Goal: Communication & Community: Share content

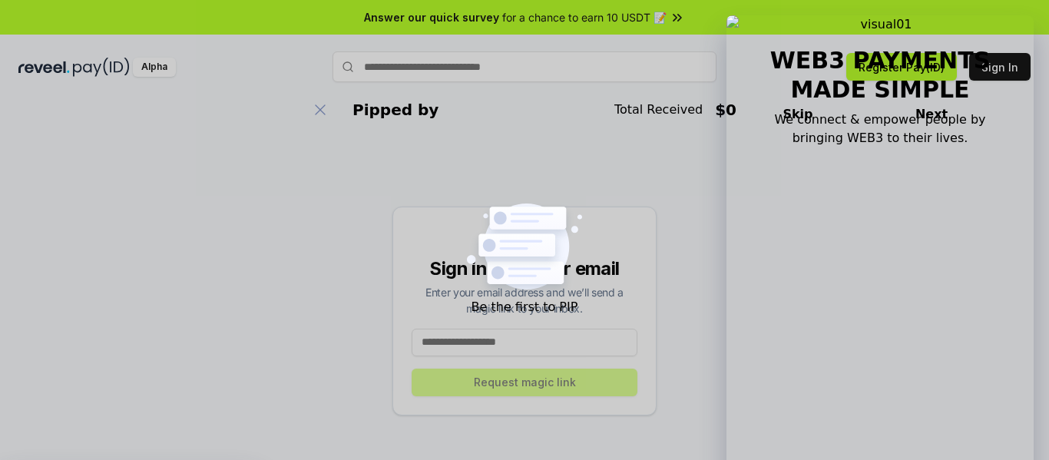
click at [530, 341] on input at bounding box center [525, 343] width 226 height 28
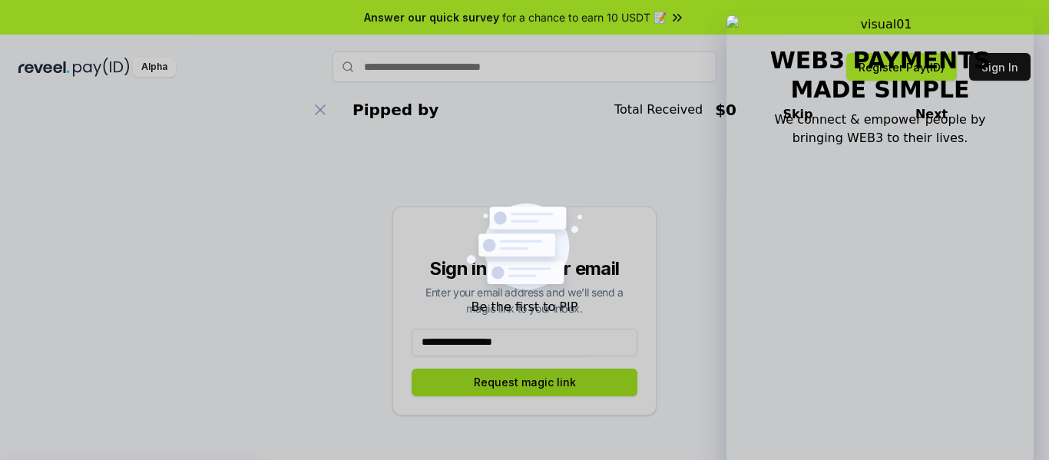
type input "**********"
click at [575, 377] on button "Request magic link" at bounding box center [525, 383] width 226 height 28
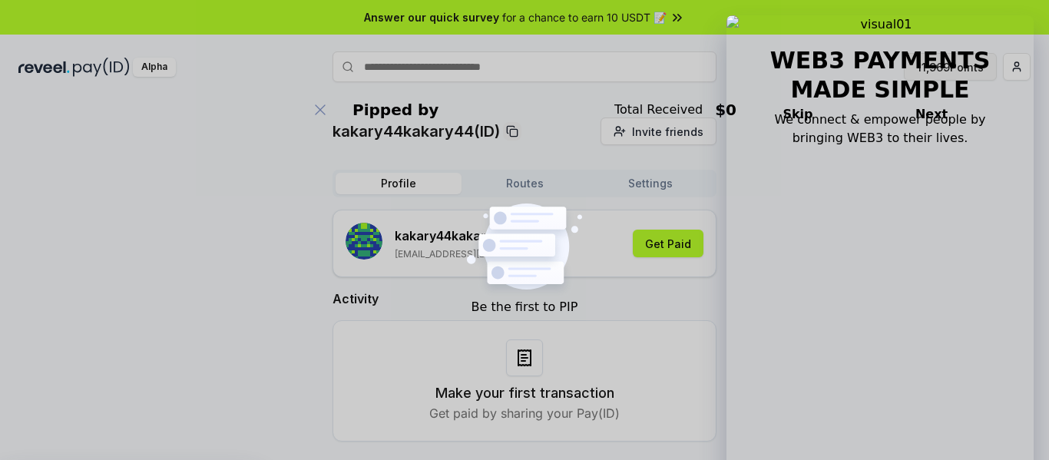
click at [944, 60] on button "11,969 Points" at bounding box center [950, 67] width 93 height 28
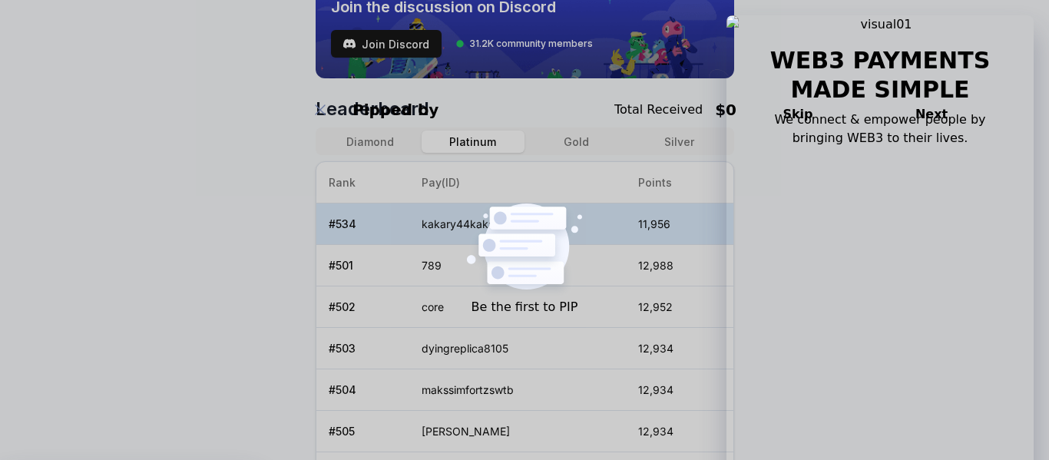
scroll to position [574, 0]
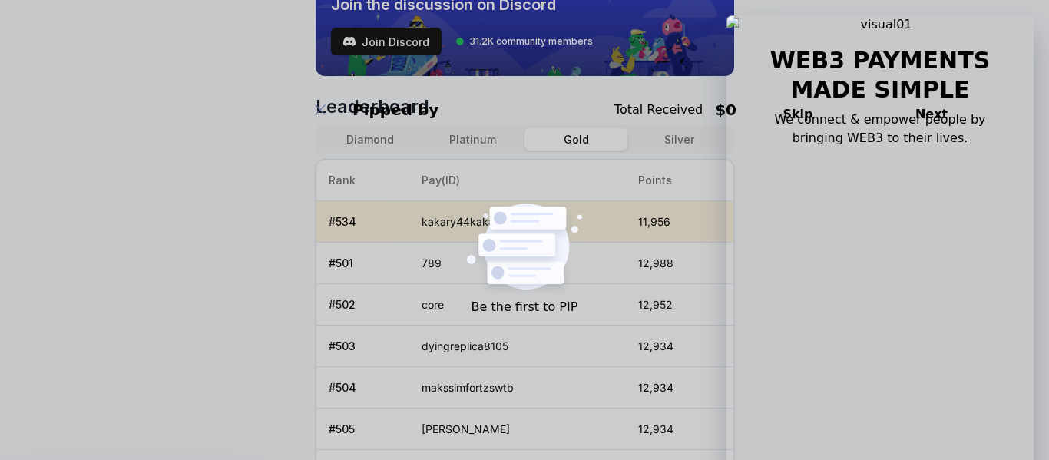
click at [573, 139] on button "Gold" at bounding box center [576, 139] width 103 height 22
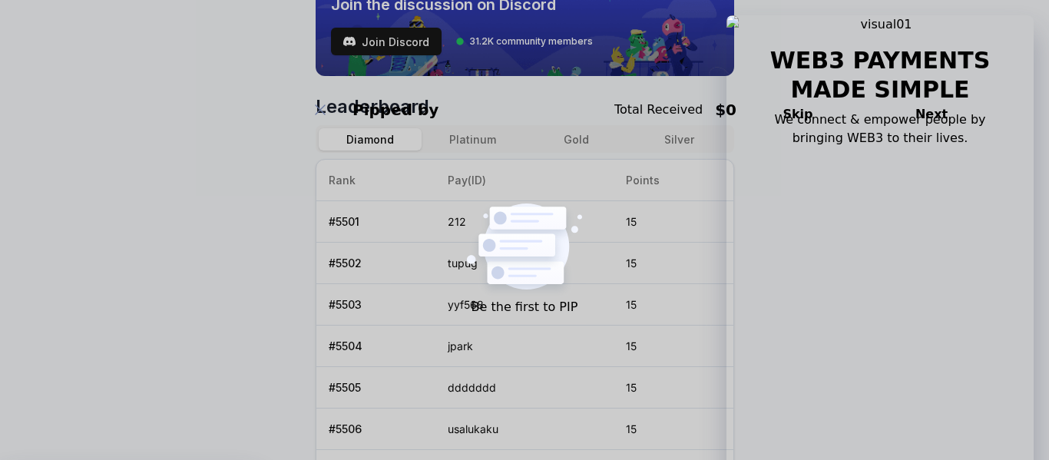
click at [369, 144] on button "Diamond" at bounding box center [370, 139] width 103 height 22
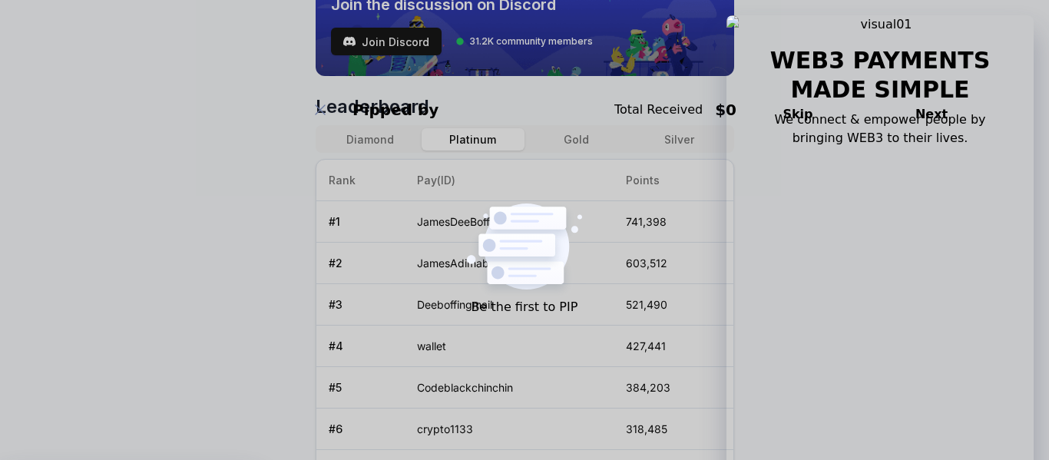
click at [472, 135] on button "Platinum" at bounding box center [473, 139] width 103 height 22
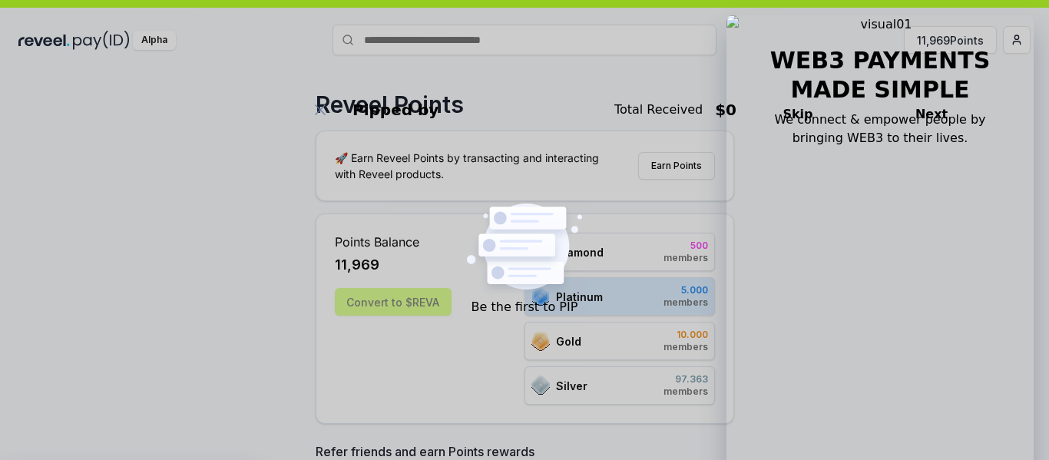
scroll to position [0, 0]
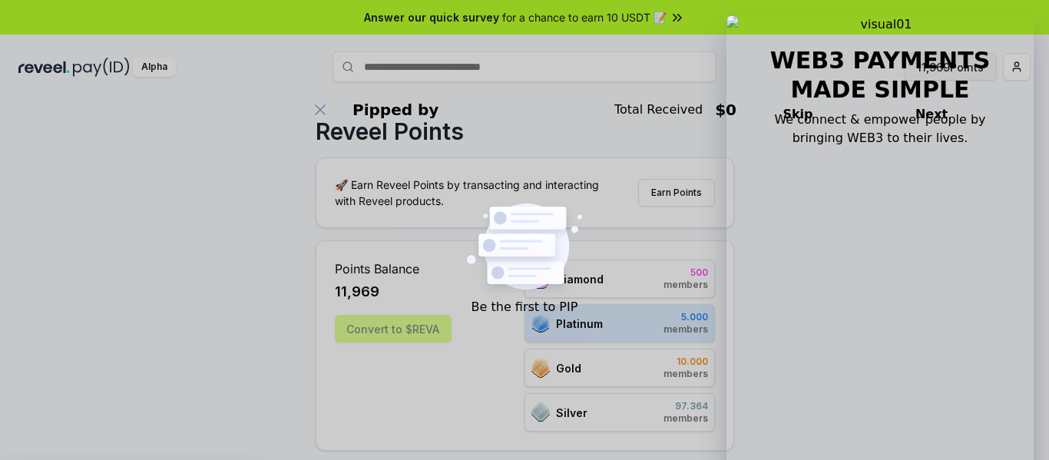
click at [971, 68] on button "11,969 Points" at bounding box center [950, 67] width 93 height 28
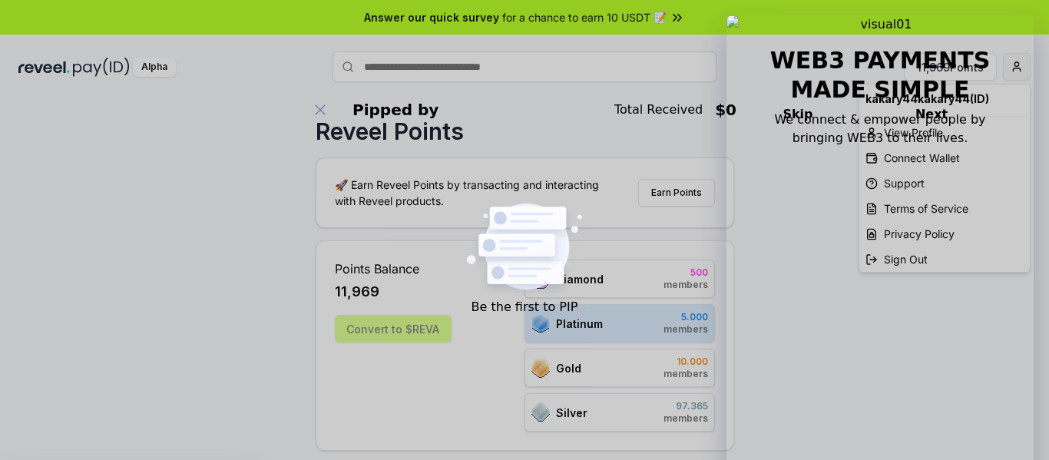
click at [1022, 59] on html "Answer our quick survey for a chance to earn 10 USDT 📝 Alpha 11,969 Points Reve…" at bounding box center [524, 230] width 1049 height 460
click at [919, 137] on div "View Profile" at bounding box center [944, 132] width 171 height 25
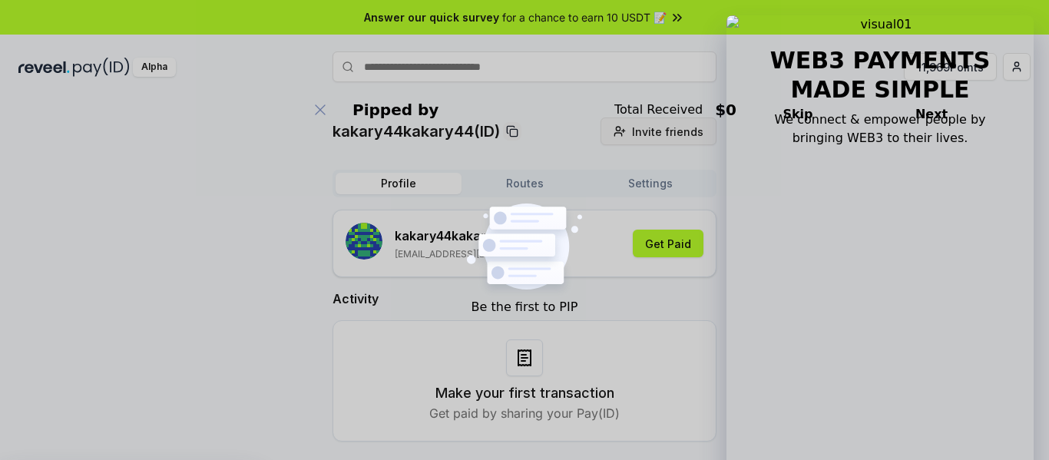
click at [663, 131] on span "Invite friends" at bounding box center [667, 132] width 71 height 16
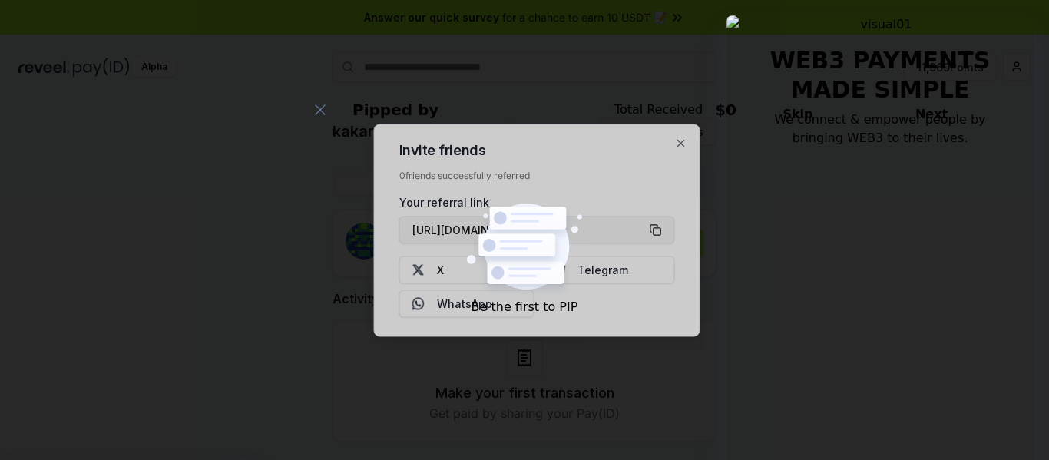
click at [651, 227] on button "[URL][DOMAIN_NAME]" at bounding box center [537, 230] width 276 height 28
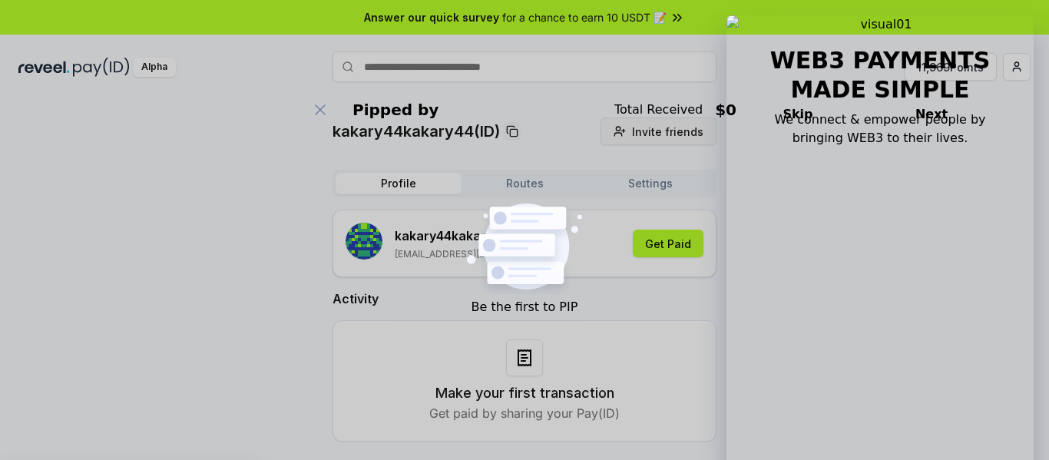
click at [663, 132] on span "Invite friends" at bounding box center [667, 132] width 71 height 16
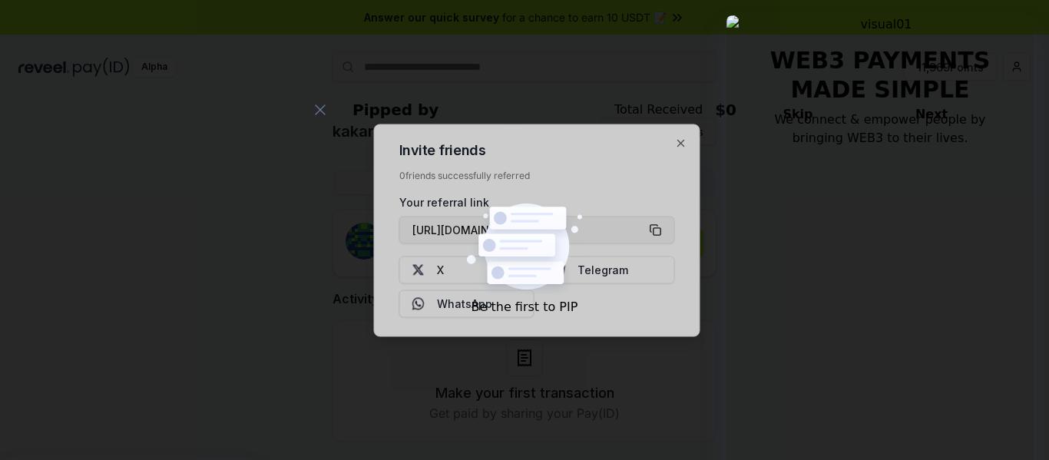
click at [658, 230] on button "[URL][DOMAIN_NAME]" at bounding box center [537, 230] width 276 height 28
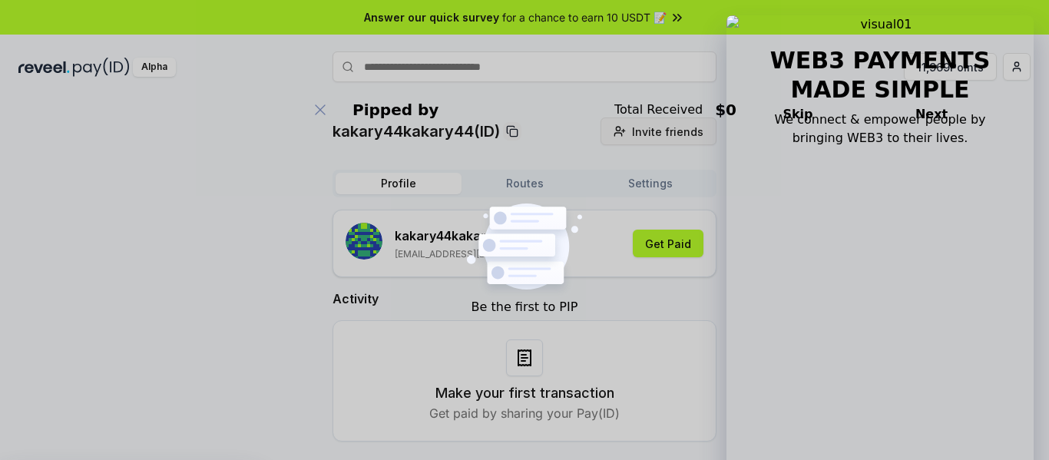
click at [673, 137] on span "Invite friends" at bounding box center [667, 132] width 71 height 16
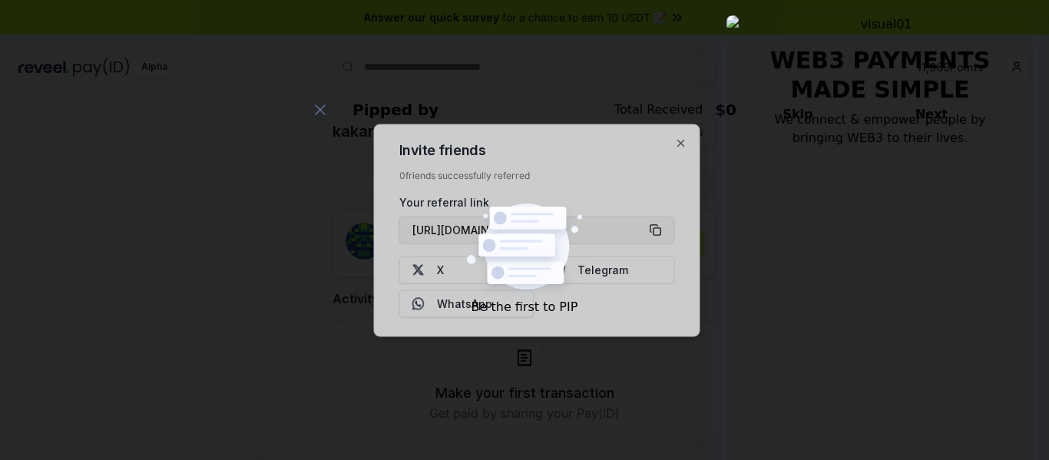
click at [659, 224] on button "[URL][DOMAIN_NAME]" at bounding box center [537, 230] width 276 height 28
click at [654, 227] on button "[URL][DOMAIN_NAME]" at bounding box center [537, 230] width 276 height 28
click at [660, 231] on button "[URL][DOMAIN_NAME]" at bounding box center [537, 230] width 276 height 28
click at [673, 140] on div "Invite friends 4 friends successfully referred Your referral link https://revee…" at bounding box center [537, 230] width 326 height 213
click at [680, 141] on icon "button" at bounding box center [681, 143] width 12 height 12
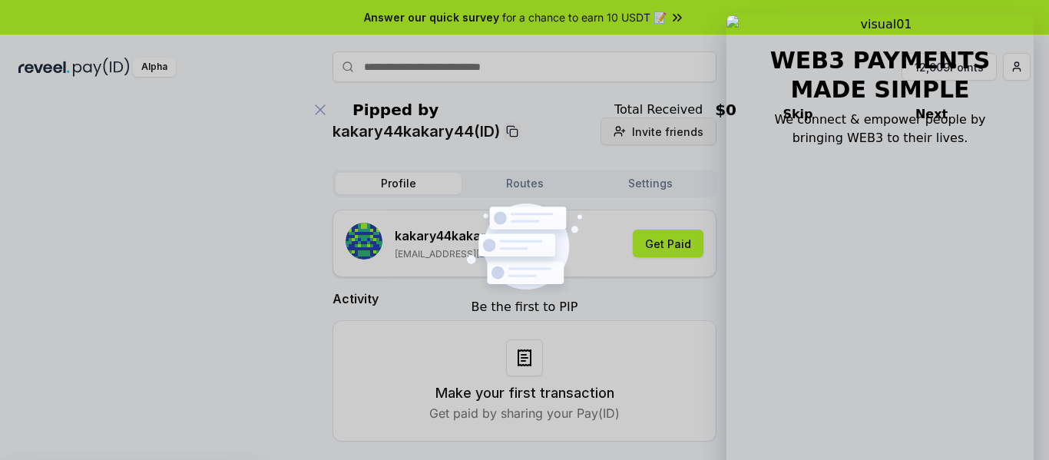
click at [677, 134] on span "Invite friends" at bounding box center [667, 132] width 71 height 16
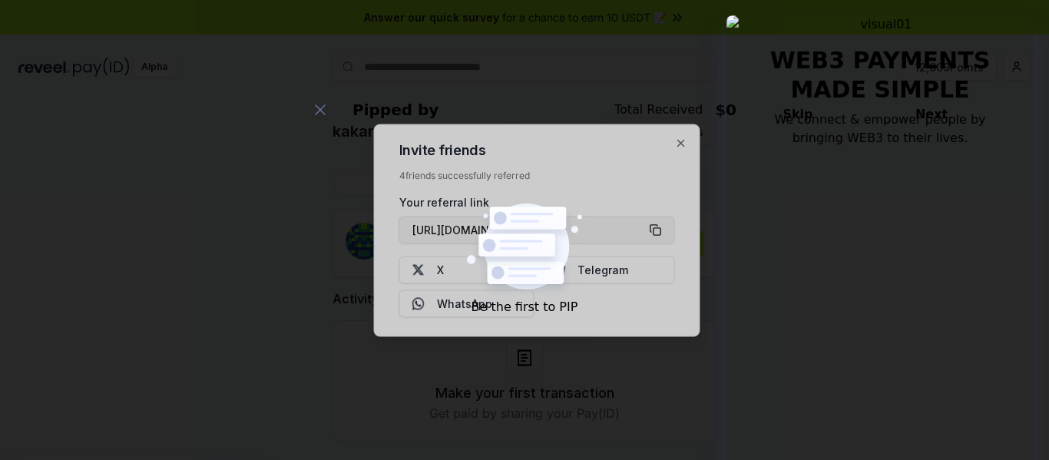
click at [654, 235] on button "[URL][DOMAIN_NAME]" at bounding box center [537, 230] width 276 height 28
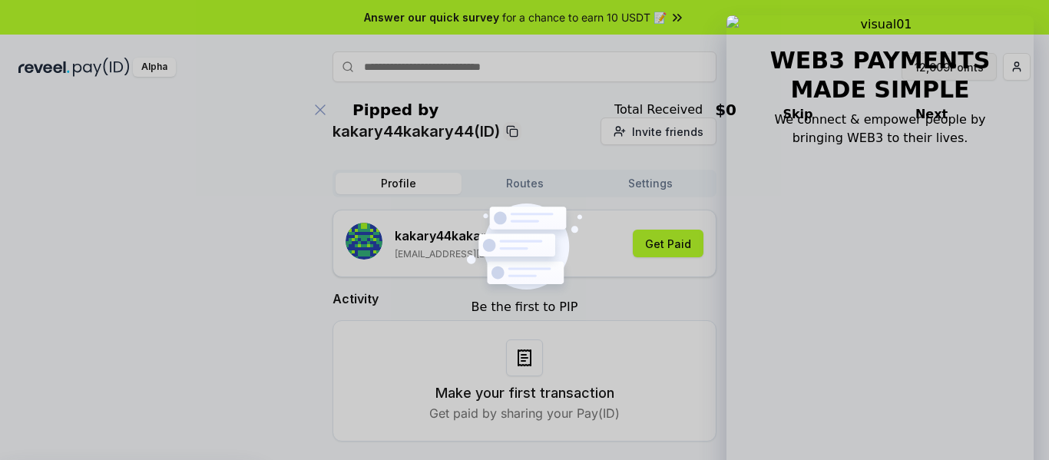
click at [930, 77] on button "12,009 Points" at bounding box center [949, 67] width 95 height 28
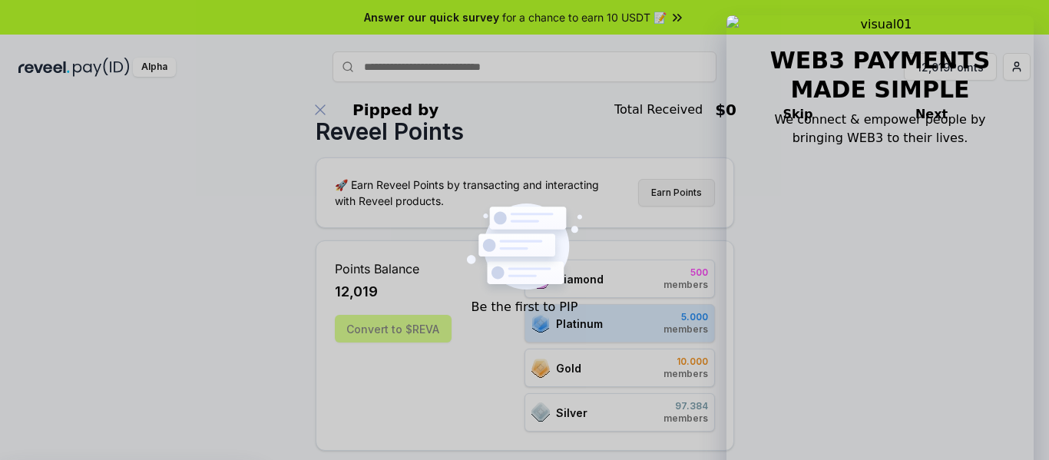
click at [697, 195] on button "Earn Points" at bounding box center [676, 193] width 77 height 28
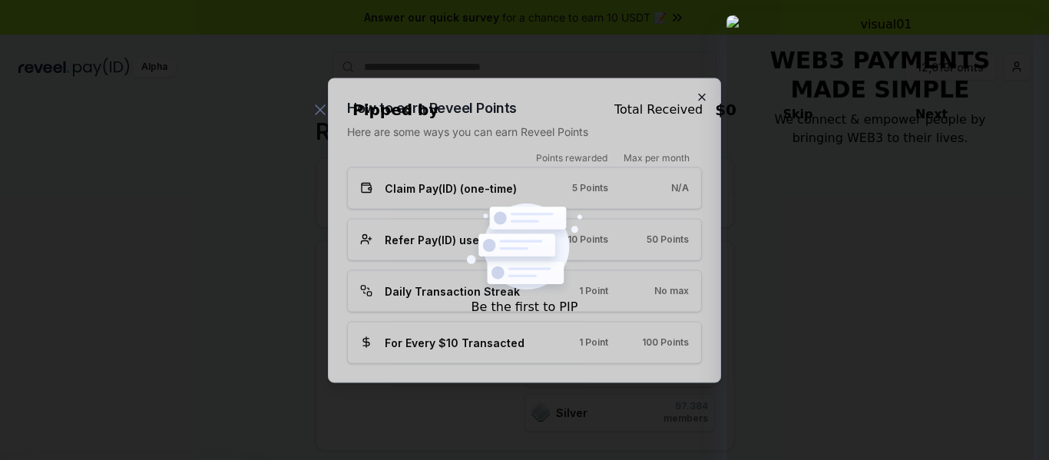
click at [702, 94] on icon "button" at bounding box center [702, 97] width 12 height 12
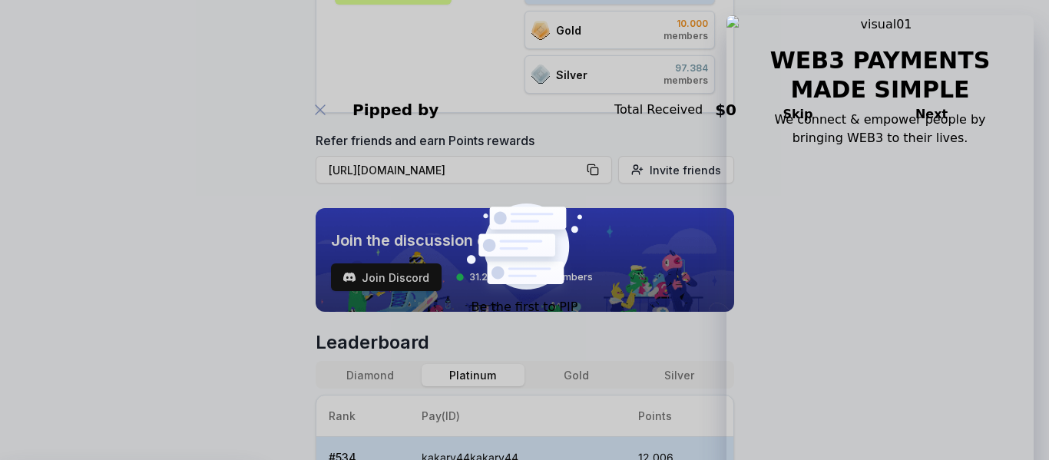
scroll to position [339, 0]
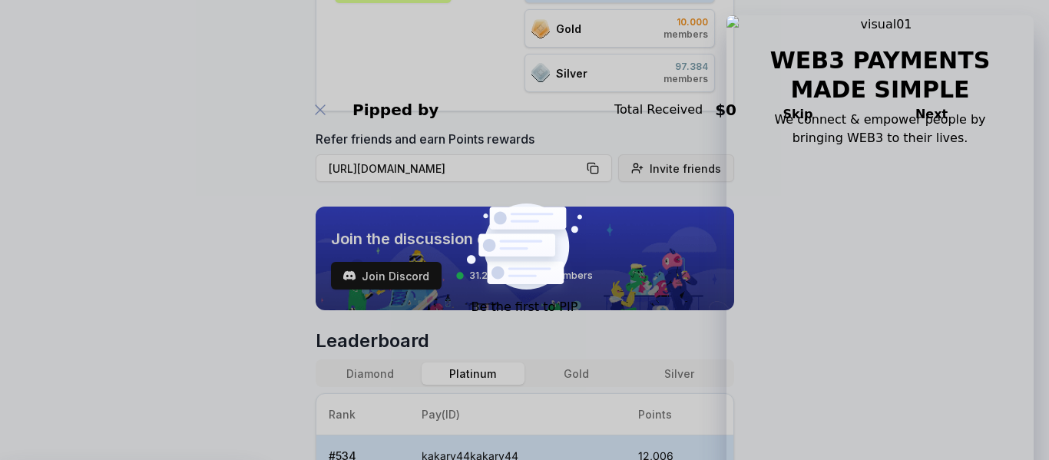
click at [665, 170] on span "Invite friends" at bounding box center [685, 169] width 71 height 16
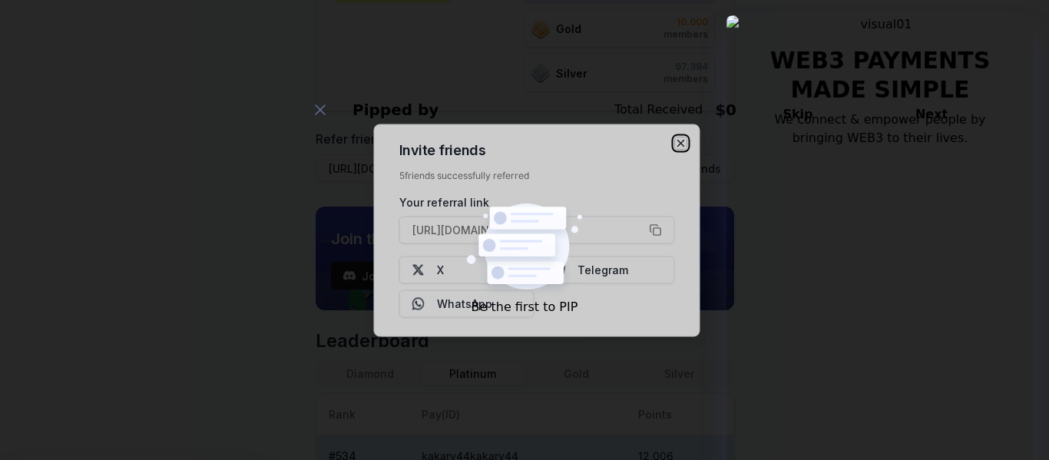
click at [677, 146] on icon "button" at bounding box center [681, 143] width 12 height 12
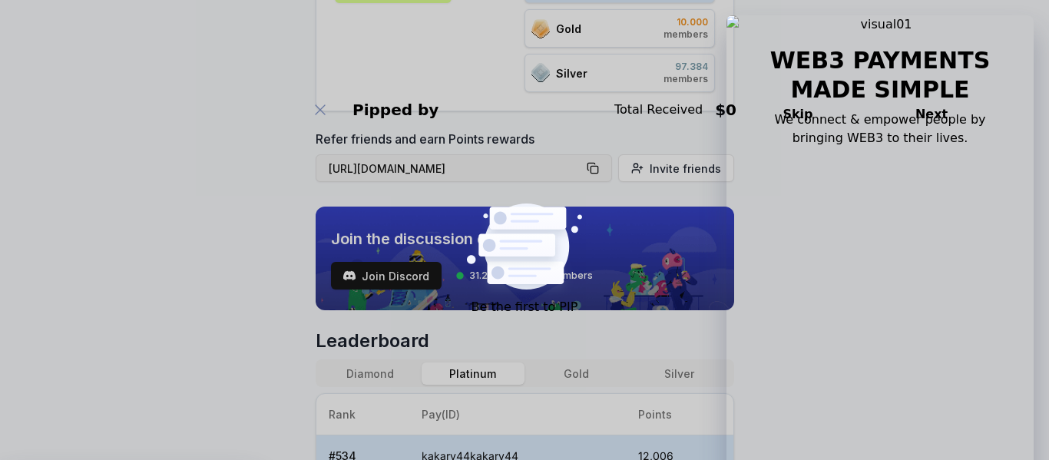
click at [593, 172] on button "https://reveel.id/refer/kakary44kakary44" at bounding box center [464, 168] width 296 height 28
